Goal: Find specific page/section: Find specific page/section

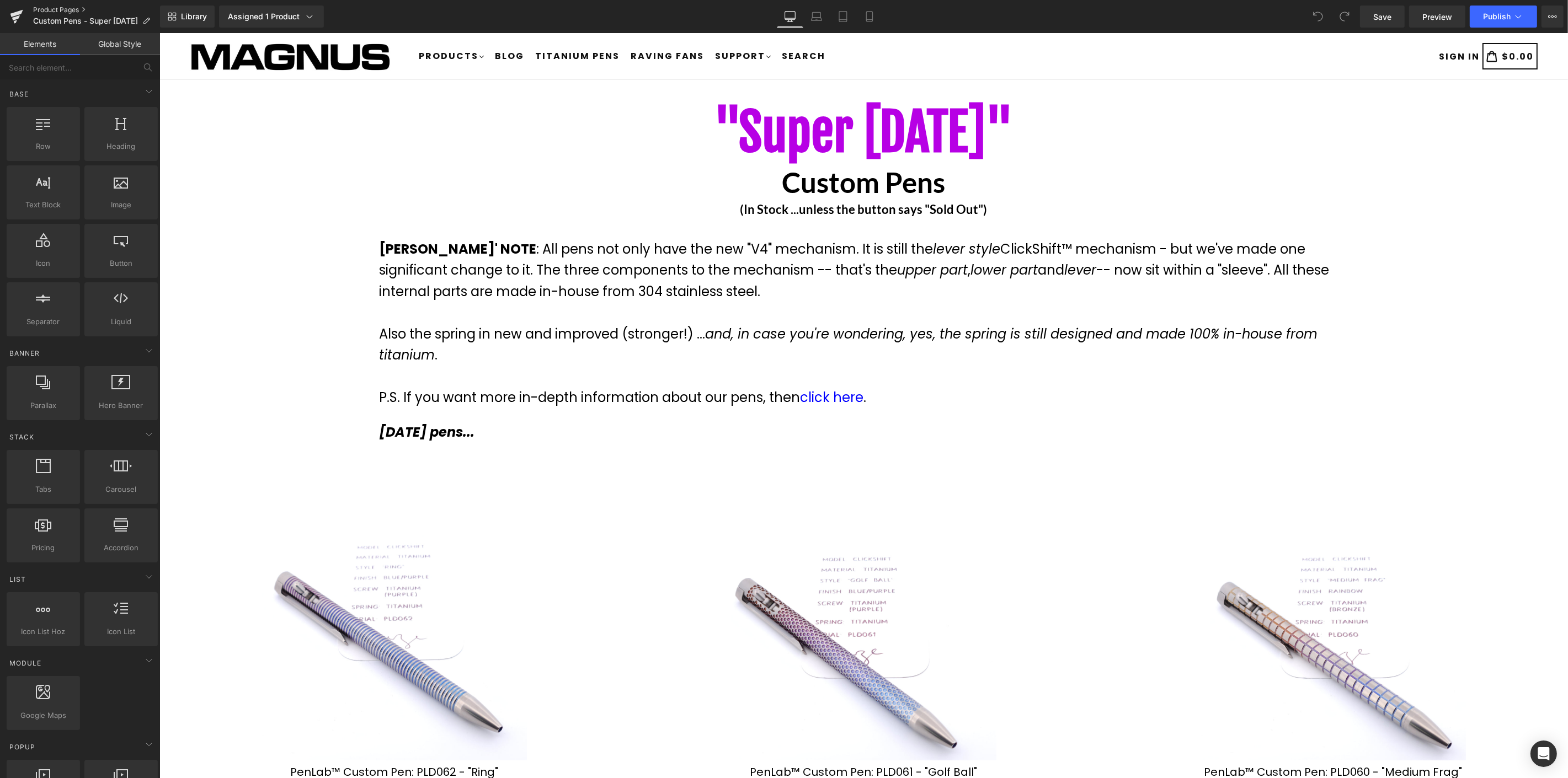
click at [59, 10] on link "Product Pages" at bounding box center [96, 10] width 127 height 9
